Goal: Check status: Check status

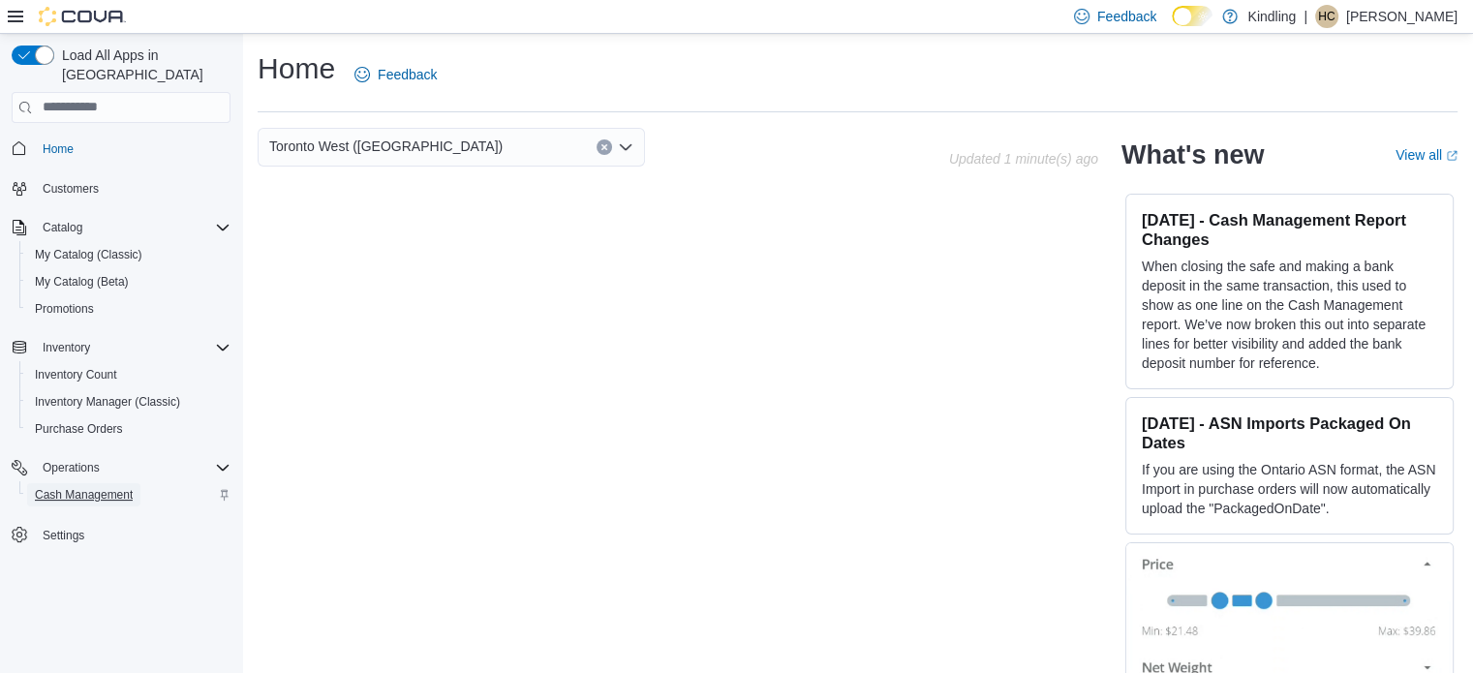
click at [101, 487] on span "Cash Management" at bounding box center [84, 495] width 98 height 16
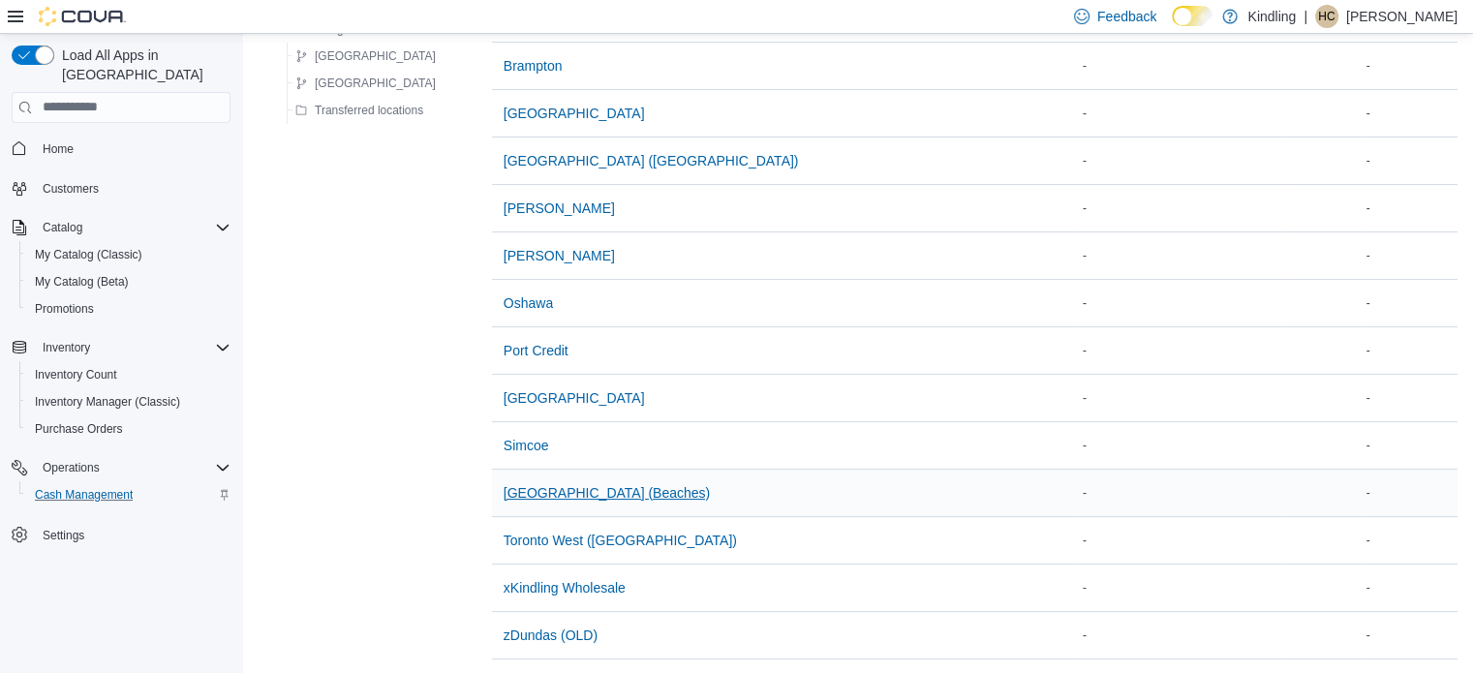
scroll to position [291, 0]
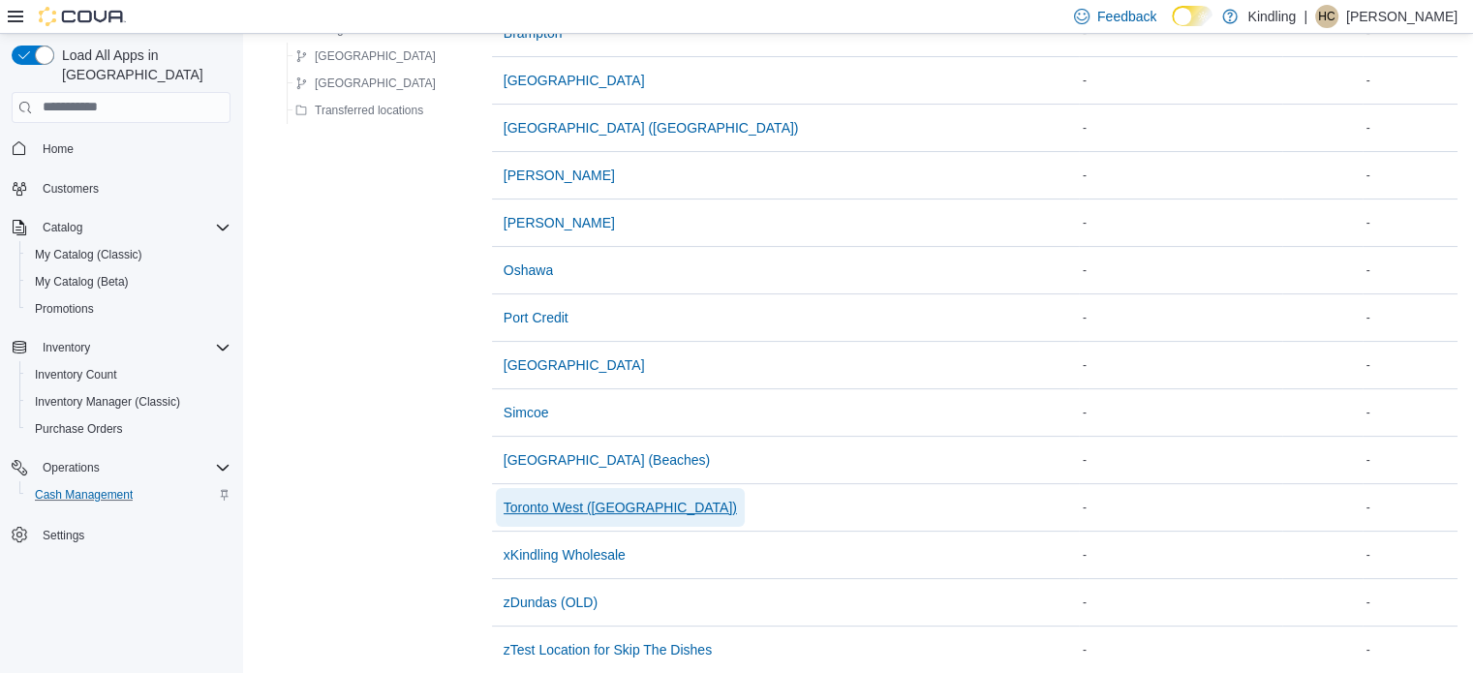
click at [570, 488] on span "Toronto West ([GEOGRAPHIC_DATA])" at bounding box center [620, 507] width 233 height 39
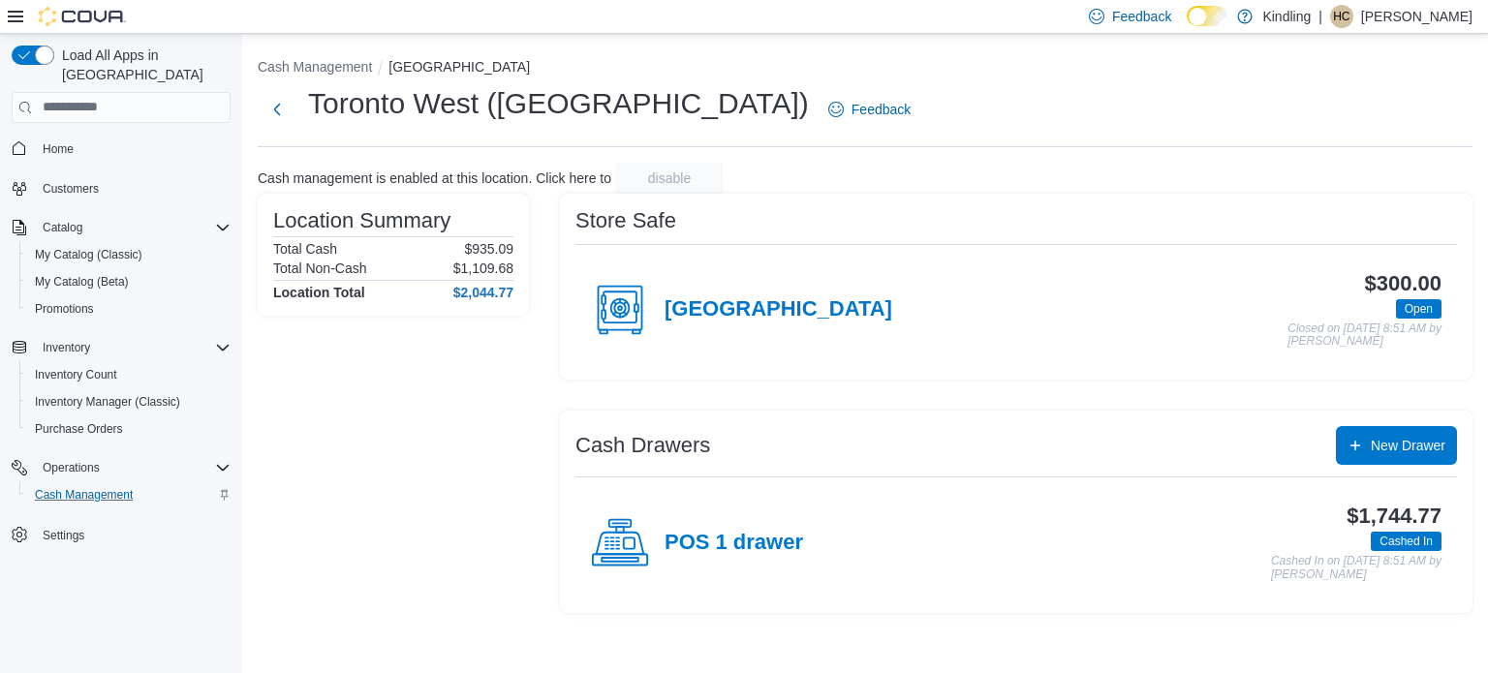
click at [564, 390] on div "Store Safe [STREET_ADDRESS] NEW $300.00 Open Closed on [DATE] 8:51 AM by [PERSO…" at bounding box center [1016, 403] width 913 height 419
click at [477, 363] on div "Location Summary Total Cash $935.09 Total Non-Cash $1,109.68 Location Total $2,…" at bounding box center [393, 403] width 271 height 419
